Goal: Contribute content

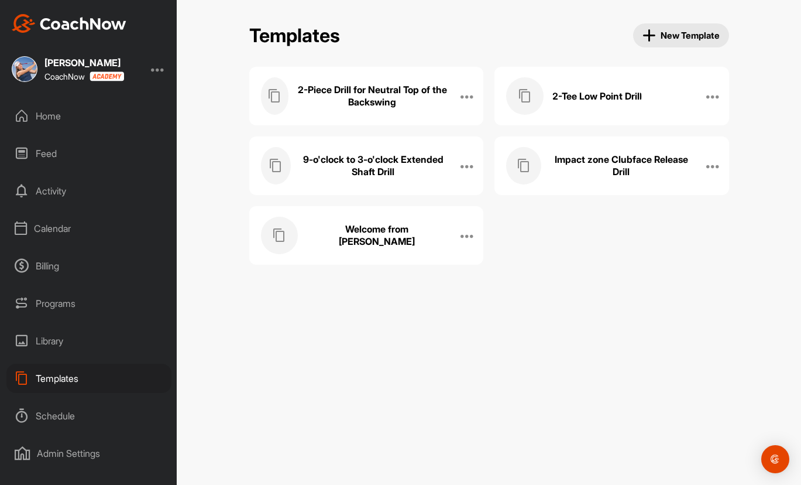
click at [687, 39] on span "New Template" at bounding box center [681, 35] width 77 height 13
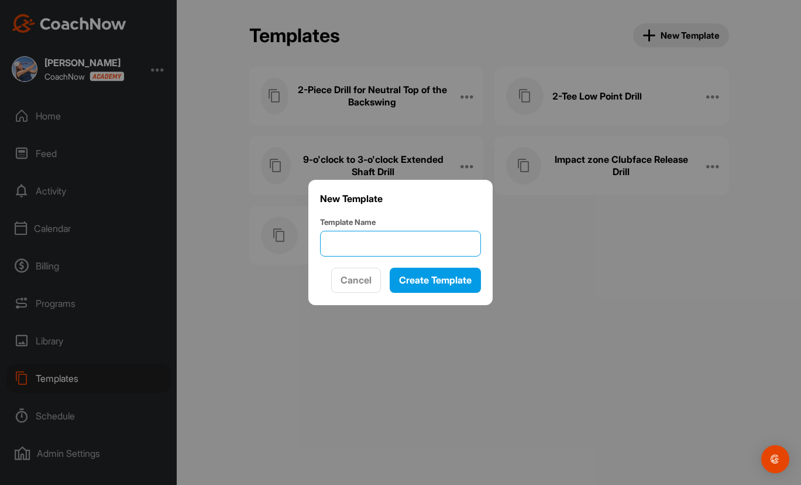
click at [399, 239] on input "Template Name" at bounding box center [400, 244] width 161 height 26
type input "New to Remote Coaching Form"
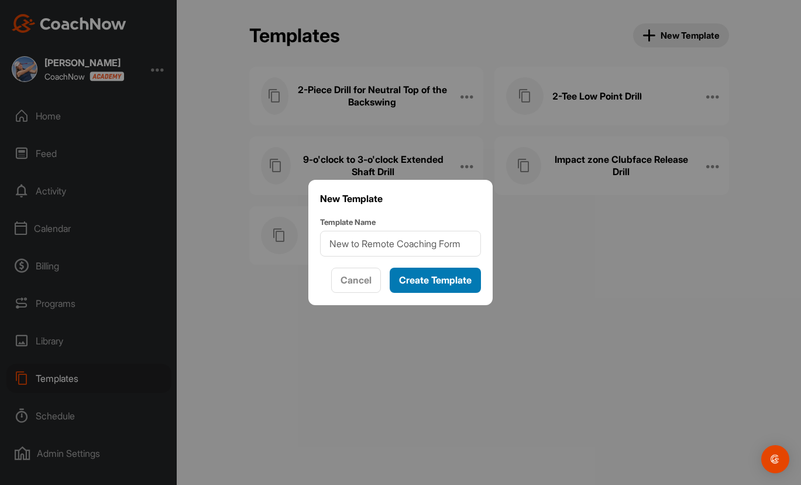
scroll to position [0, 0]
click at [417, 278] on span "Create Template" at bounding box center [435, 280] width 73 height 12
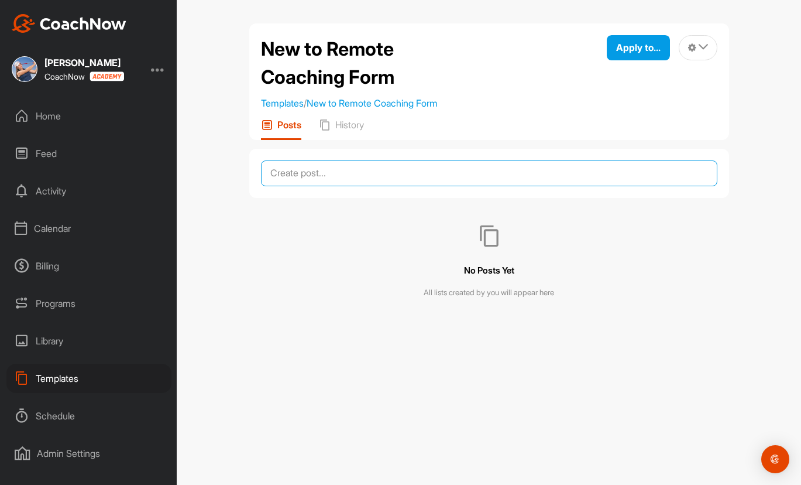
click at [356, 171] on textarea at bounding box center [489, 173] width 457 height 26
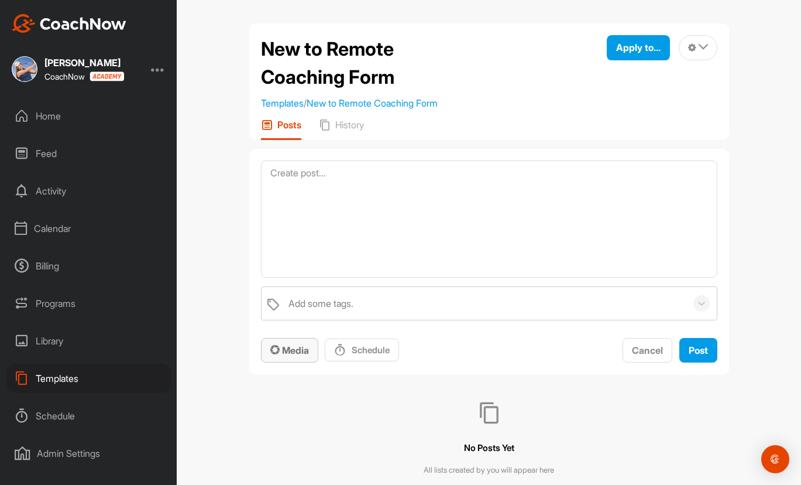
click at [293, 348] on span "Media" at bounding box center [289, 350] width 39 height 12
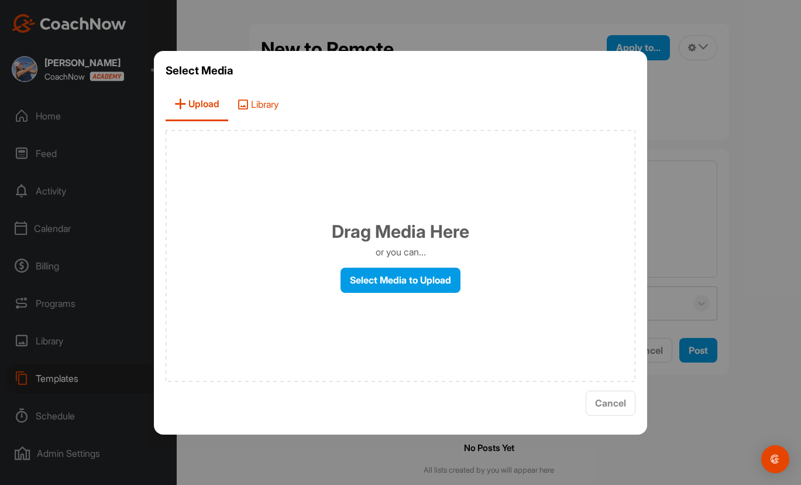
click at [256, 105] on span "Library" at bounding box center [257, 104] width 59 height 33
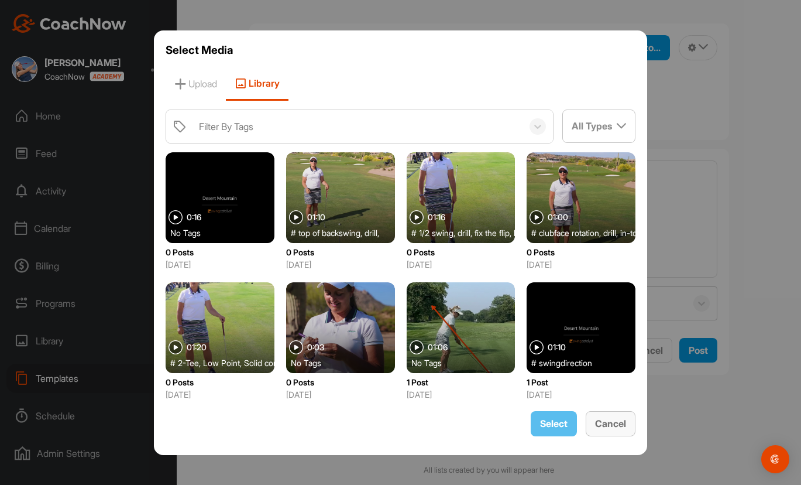
click at [625, 427] on span "Cancel" at bounding box center [610, 423] width 31 height 12
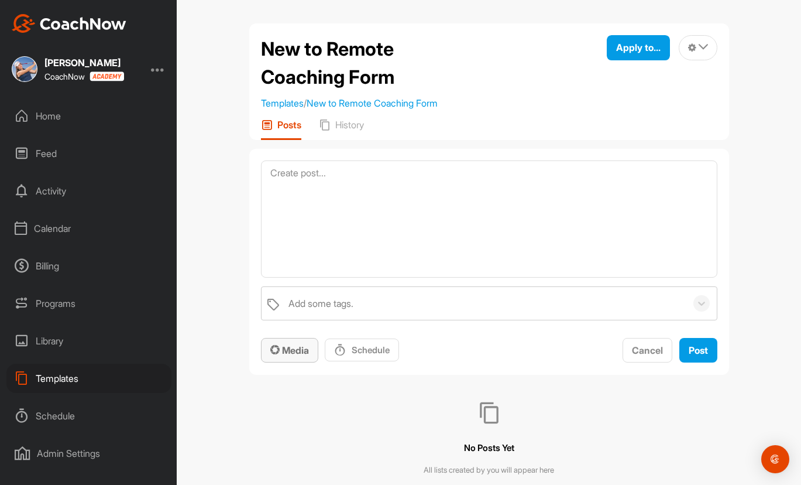
click at [282, 346] on span "Media" at bounding box center [289, 350] width 39 height 12
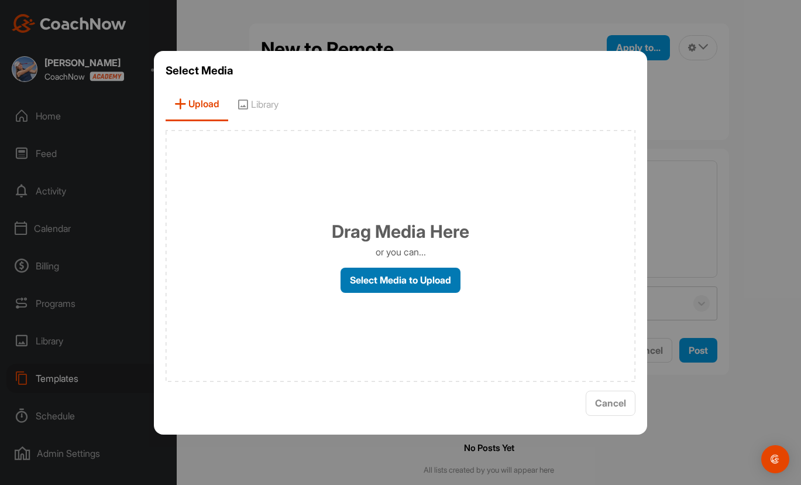
click at [378, 287] on label "Select Media to Upload" at bounding box center [401, 279] width 120 height 25
click at [0, 0] on input "Select Media to Upload" at bounding box center [0, 0] width 0 height 0
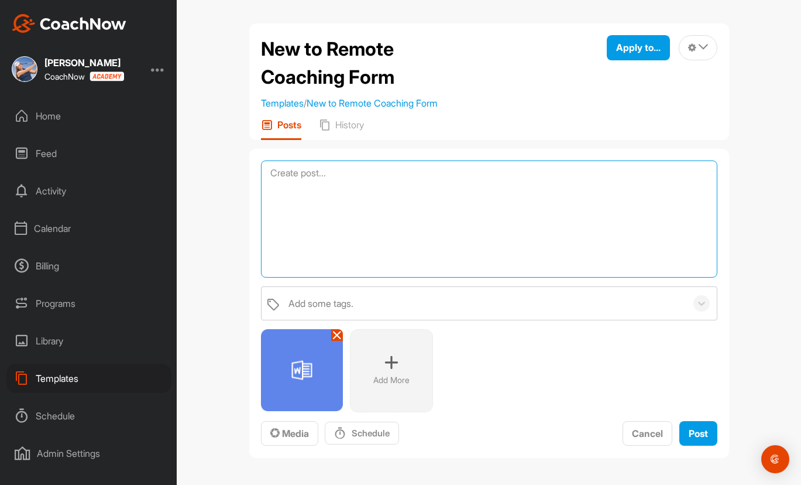
click at [322, 239] on textarea at bounding box center [489, 218] width 457 height 117
type textarea "testing adding word document"
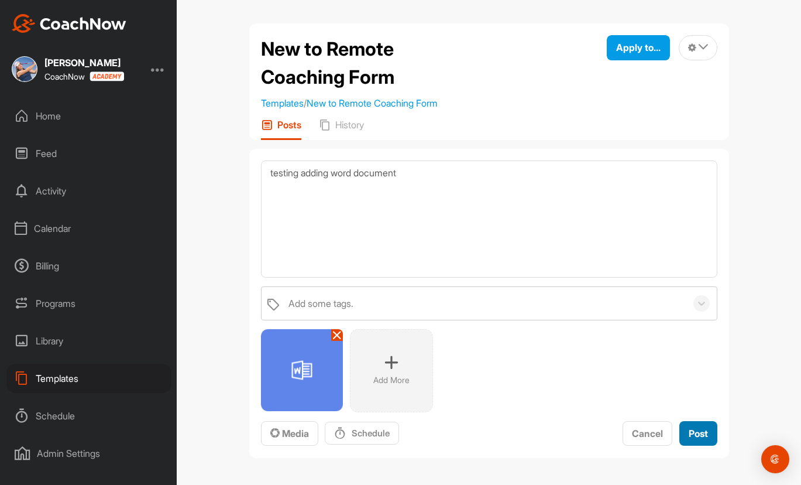
click at [701, 433] on span "Post" at bounding box center [698, 433] width 19 height 12
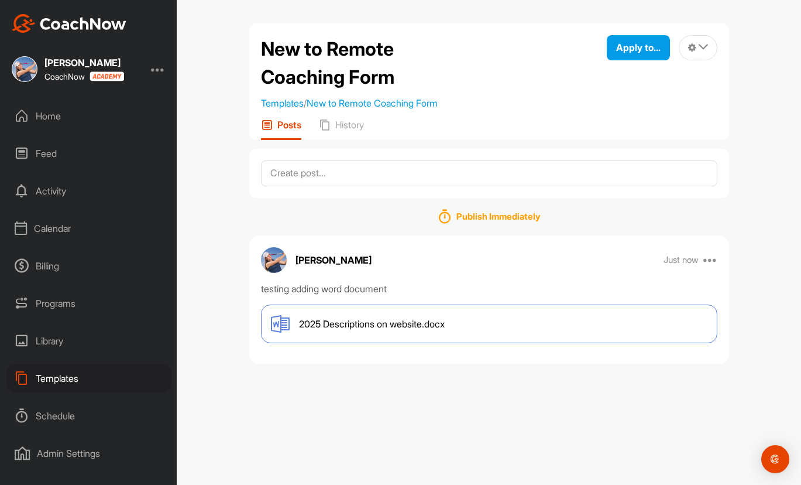
click at [345, 322] on span "2025 Descriptions on website.docx" at bounding box center [372, 324] width 146 height 14
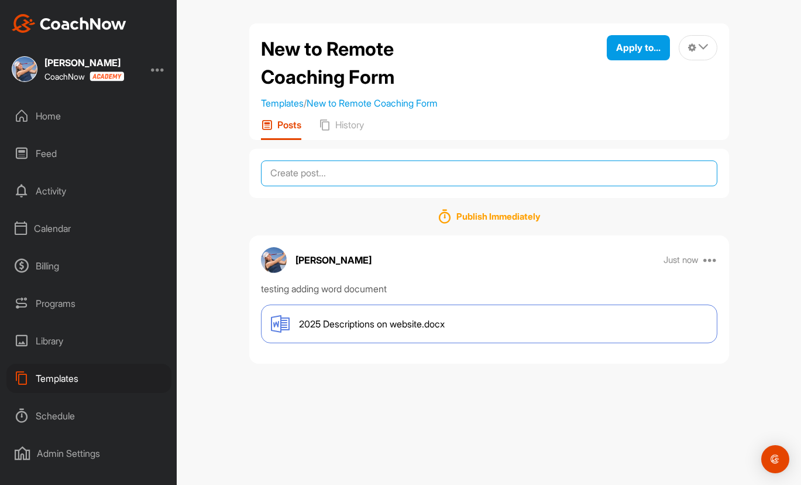
click at [302, 176] on textarea at bounding box center [489, 173] width 457 height 26
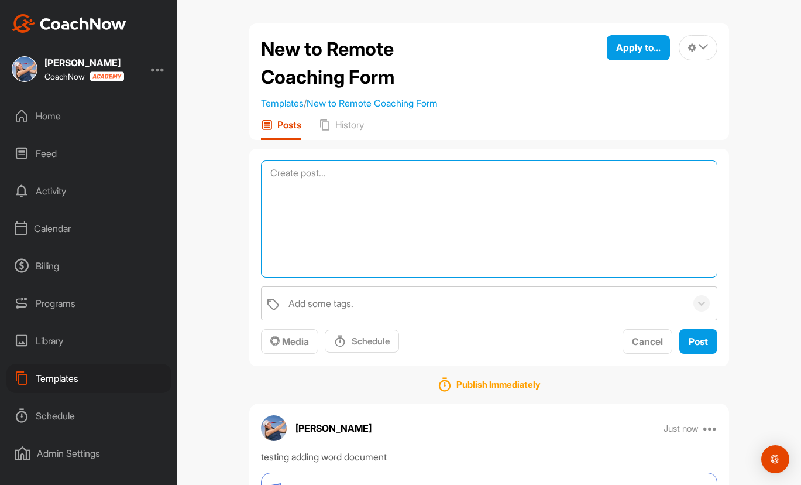
paste textarea "[URL][DOMAIN_NAME]"
type textarea "[URL][DOMAIN_NAME]"
click at [342, 217] on textarea "[URL][DOMAIN_NAME]" at bounding box center [489, 218] width 457 height 117
drag, startPoint x: 416, startPoint y: 196, endPoint x: 239, endPoint y: 166, distance: 179.8
click at [239, 166] on div "New to Remote Coaching Form Templates / New to Remote Coaching Form Apply to...…" at bounding box center [489, 281] width 503 height 517
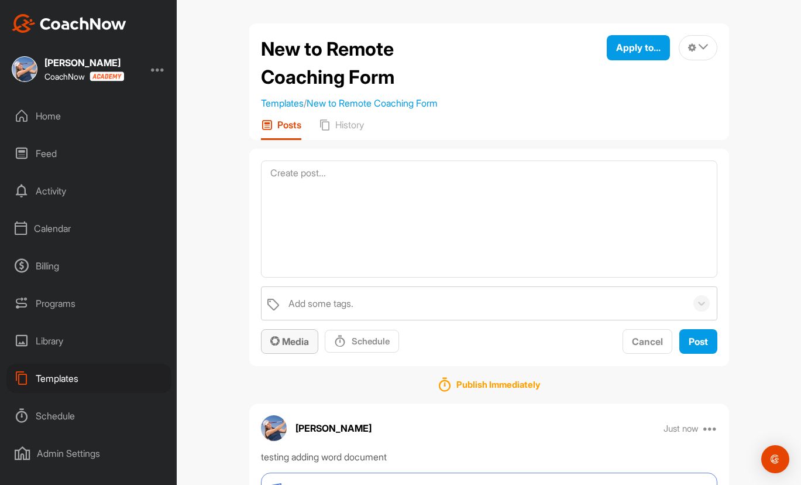
click at [294, 342] on span "Media" at bounding box center [289, 341] width 39 height 12
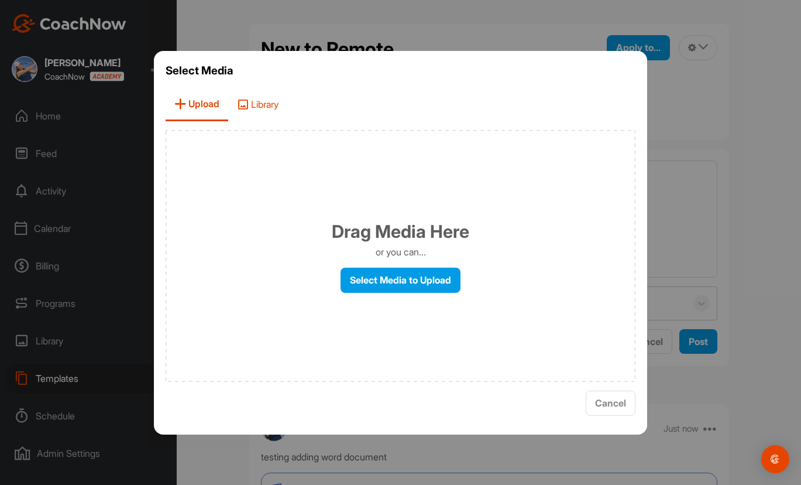
click at [269, 105] on span "Library" at bounding box center [257, 104] width 59 height 33
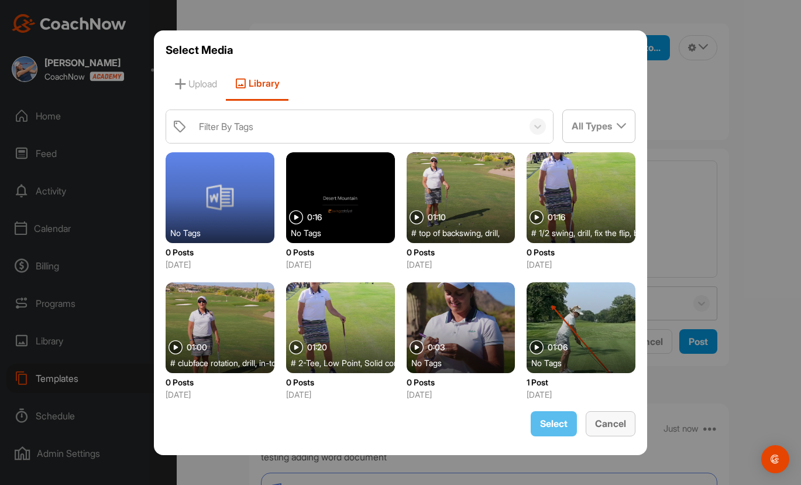
click at [615, 424] on span "Cancel" at bounding box center [610, 423] width 31 height 12
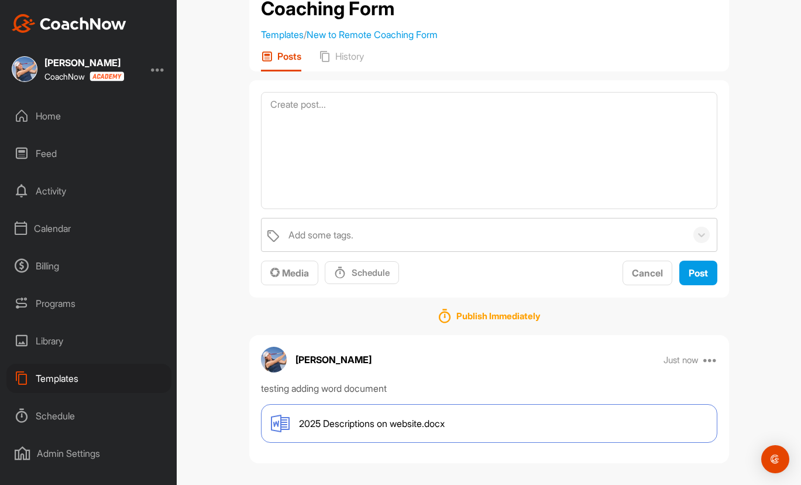
scroll to position [74, 0]
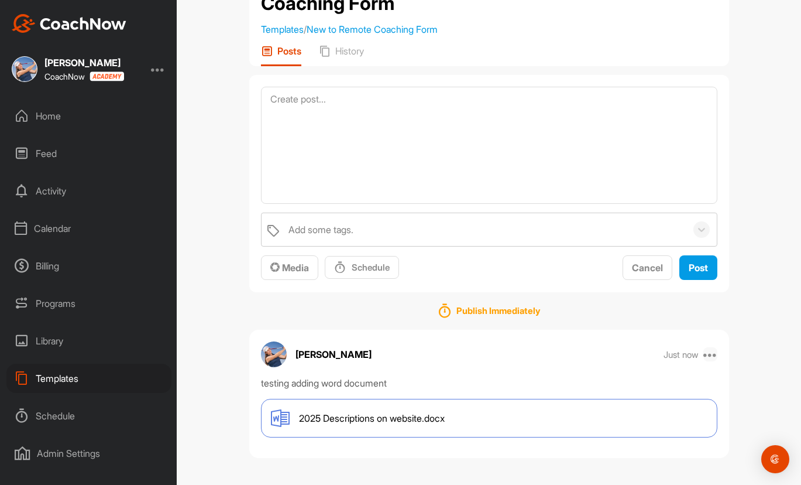
click at [705, 356] on icon at bounding box center [711, 354] width 14 height 14
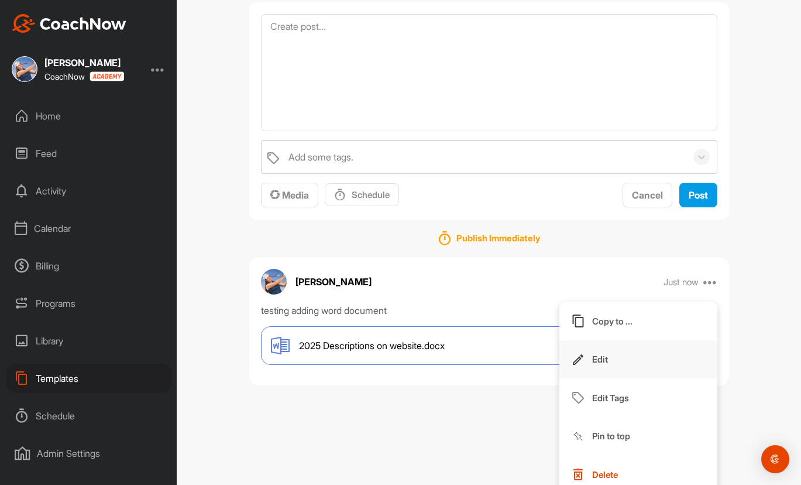
scroll to position [155, 0]
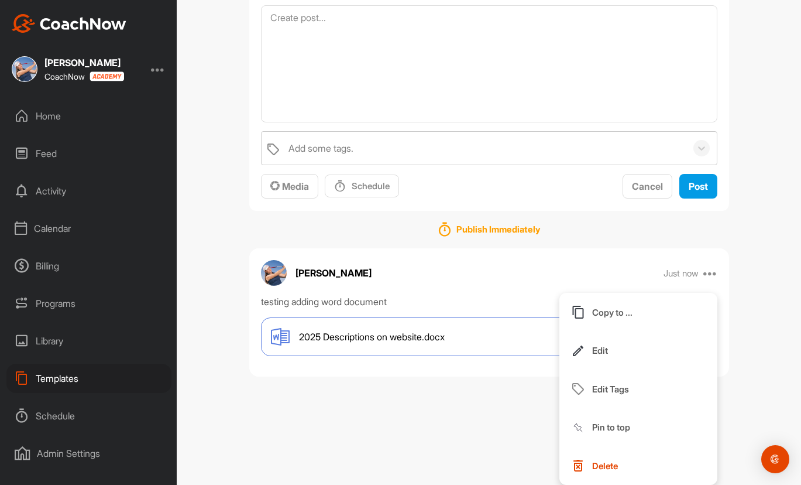
click at [608, 470] on p "Delete" at bounding box center [605, 465] width 26 height 12
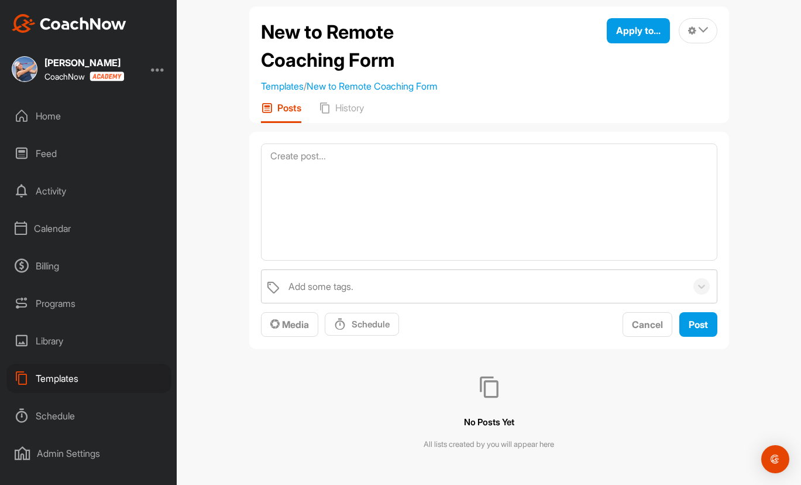
scroll to position [0, 0]
